Goal: Task Accomplishment & Management: Complete application form

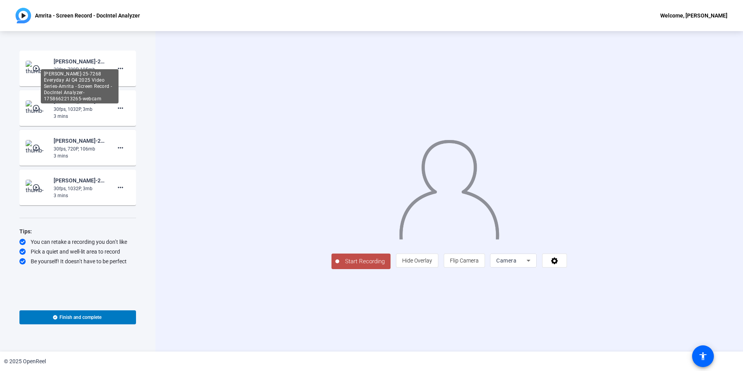
click at [45, 69] on div "[PERSON_NAME]-25-7268 Everyday AI Q4 2025 Video Series-Amrita - Screen Record -…" at bounding box center [80, 86] width 78 height 34
click at [40, 68] on mat-icon "play_circle_outline" at bounding box center [36, 69] width 9 height 8
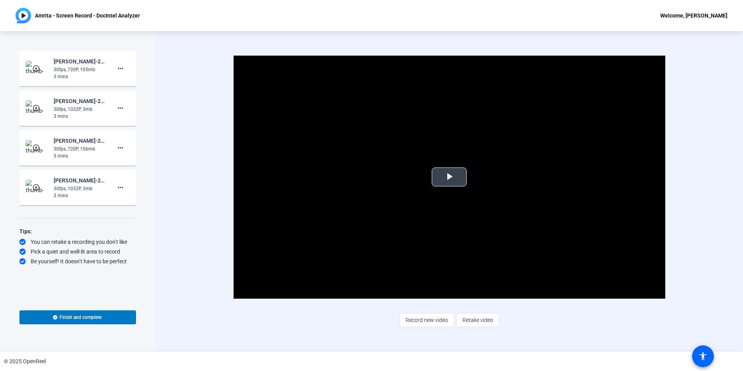
click at [449, 177] on span "Video Player" at bounding box center [449, 177] width 0 height 0
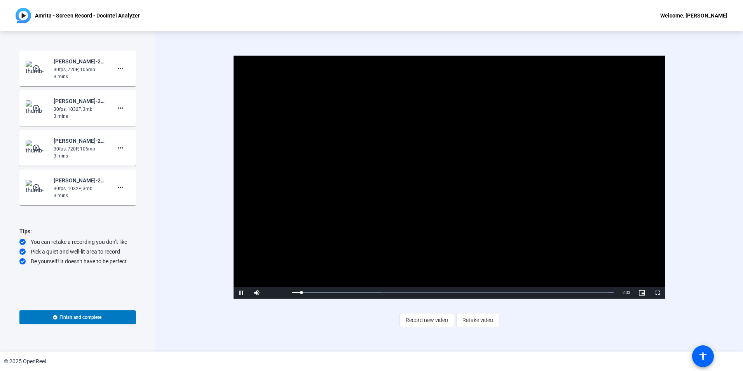
click at [37, 148] on mat-icon "play_circle_outline" at bounding box center [36, 148] width 9 height 8
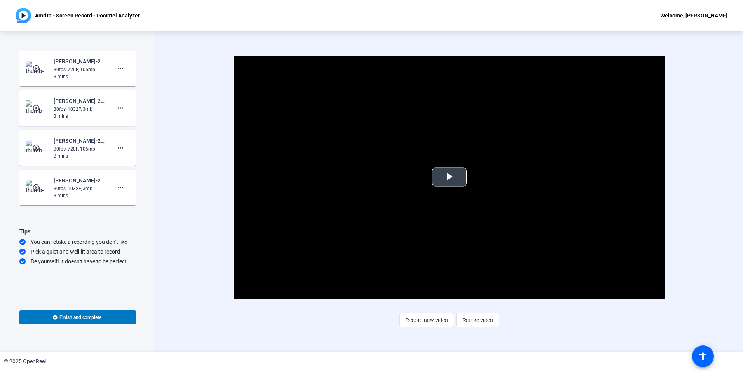
click at [449, 177] on span "Video Player" at bounding box center [449, 177] width 0 height 0
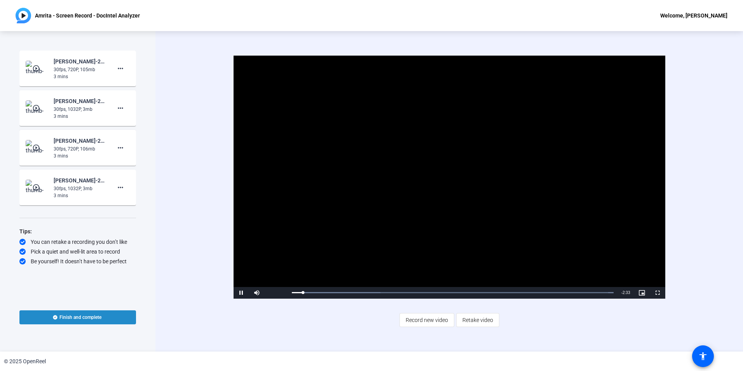
click at [114, 316] on span at bounding box center [77, 317] width 117 height 19
